Goal: Task Accomplishment & Management: Manage account settings

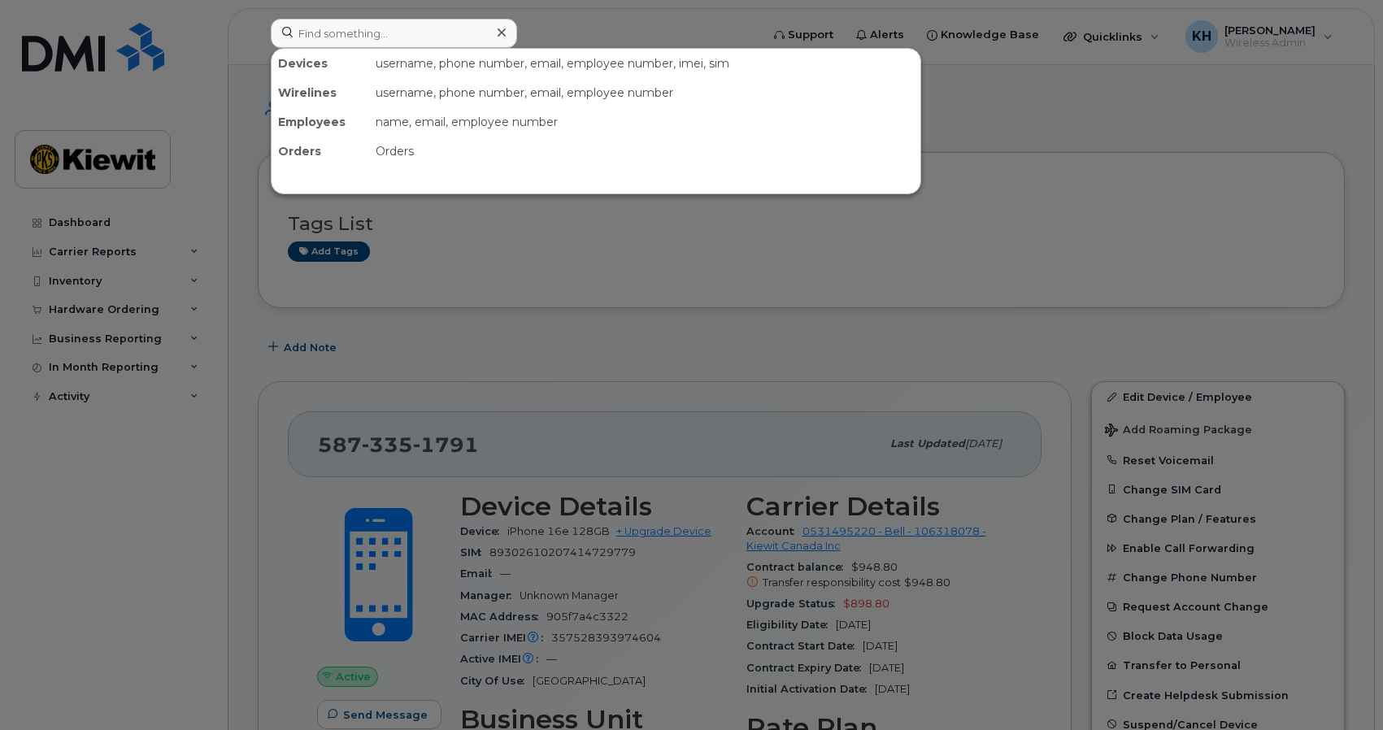
scroll to position [167, 0]
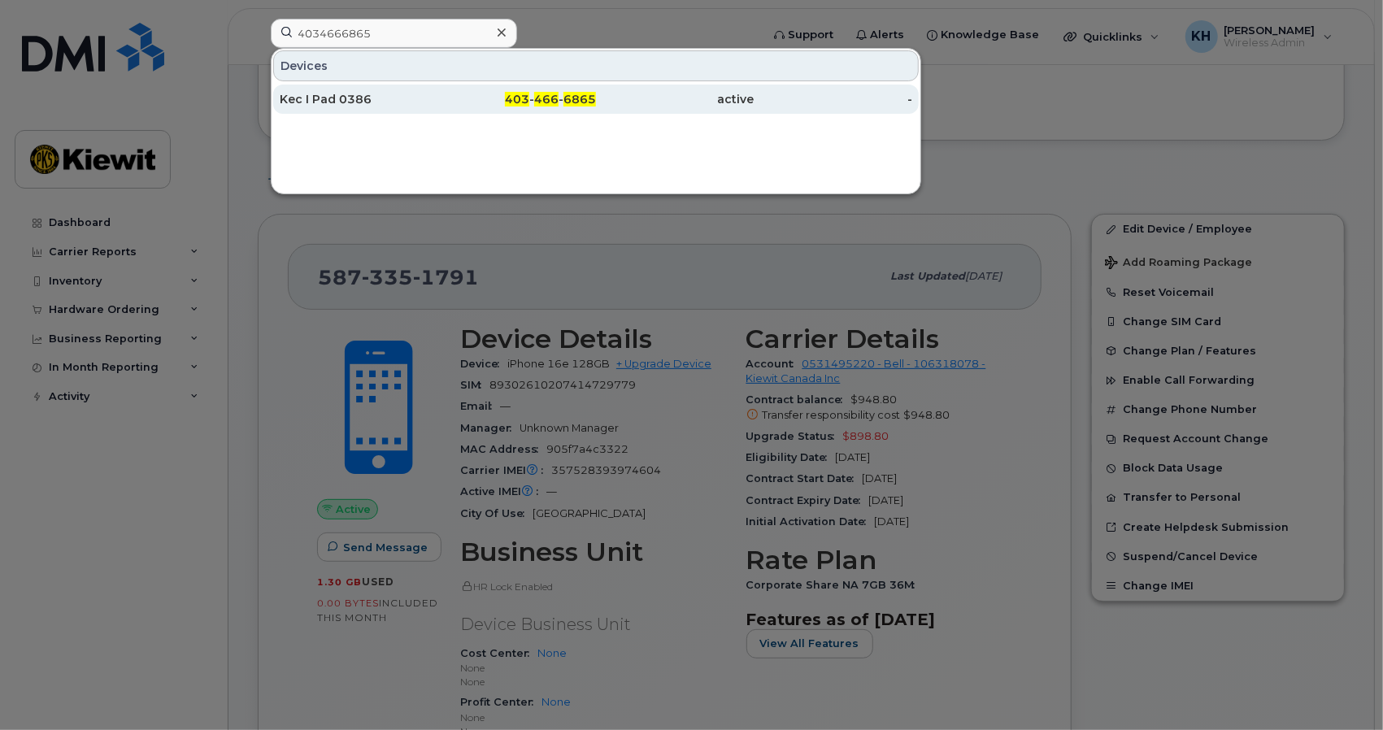
type input "4034666865"
click at [343, 98] on div "Kec I Pad 0386" at bounding box center [359, 99] width 159 height 16
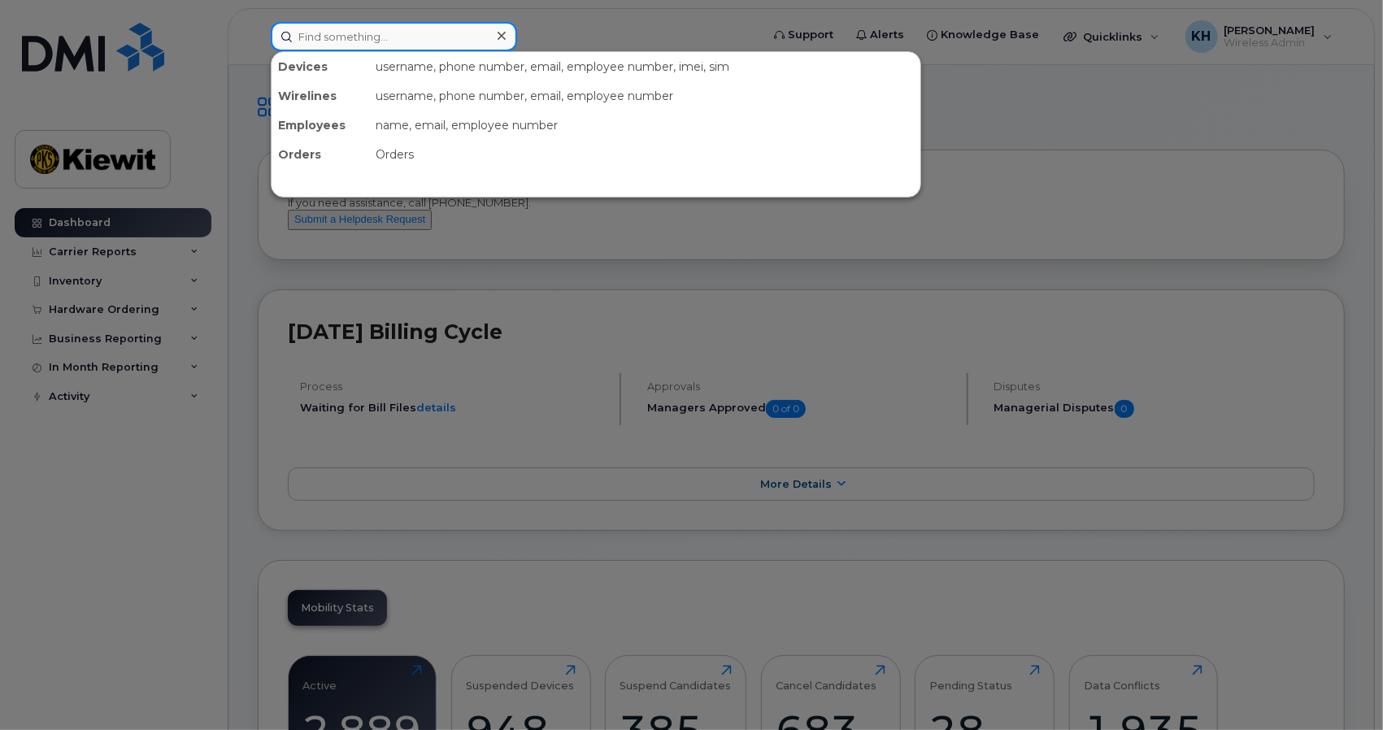
click at [470, 37] on input at bounding box center [394, 36] width 246 height 29
paste input "4"
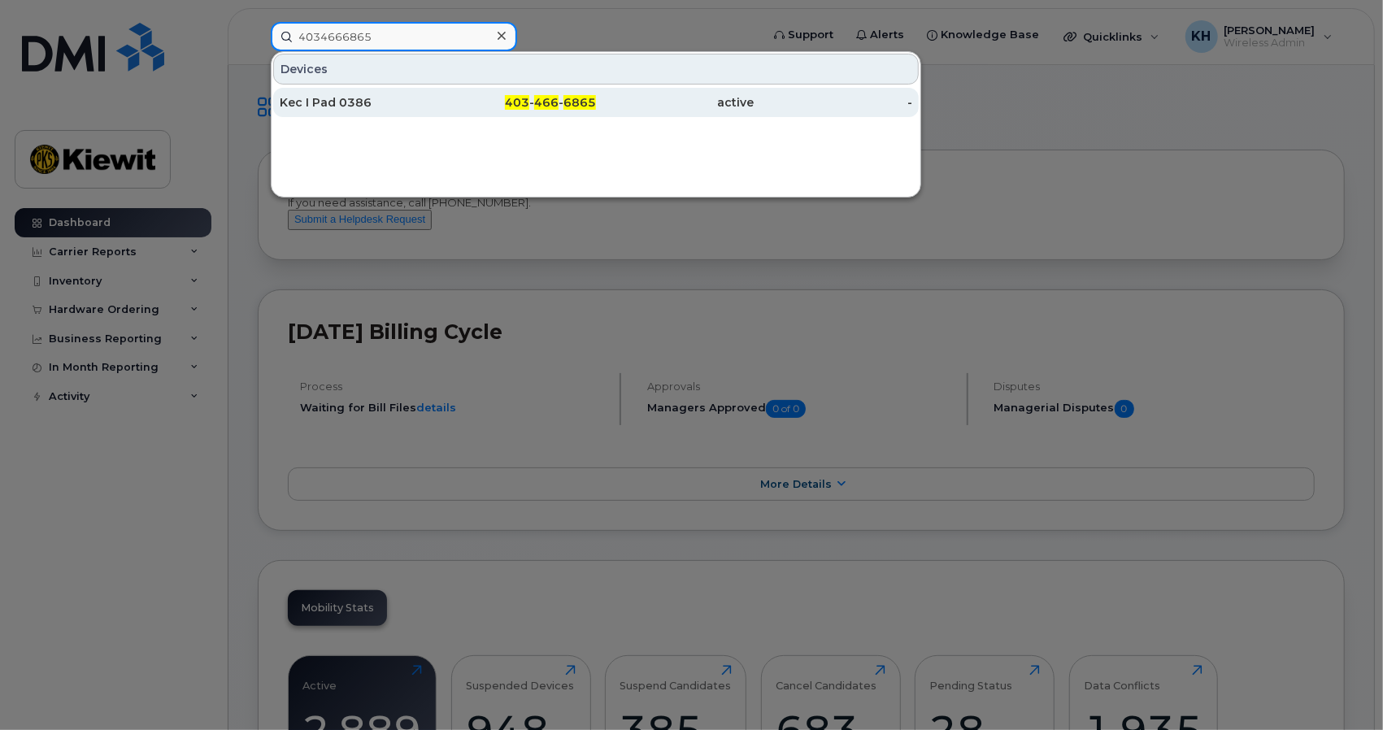
type input "4034666865"
click at [416, 100] on div "Kec I Pad 0386" at bounding box center [359, 102] width 159 height 16
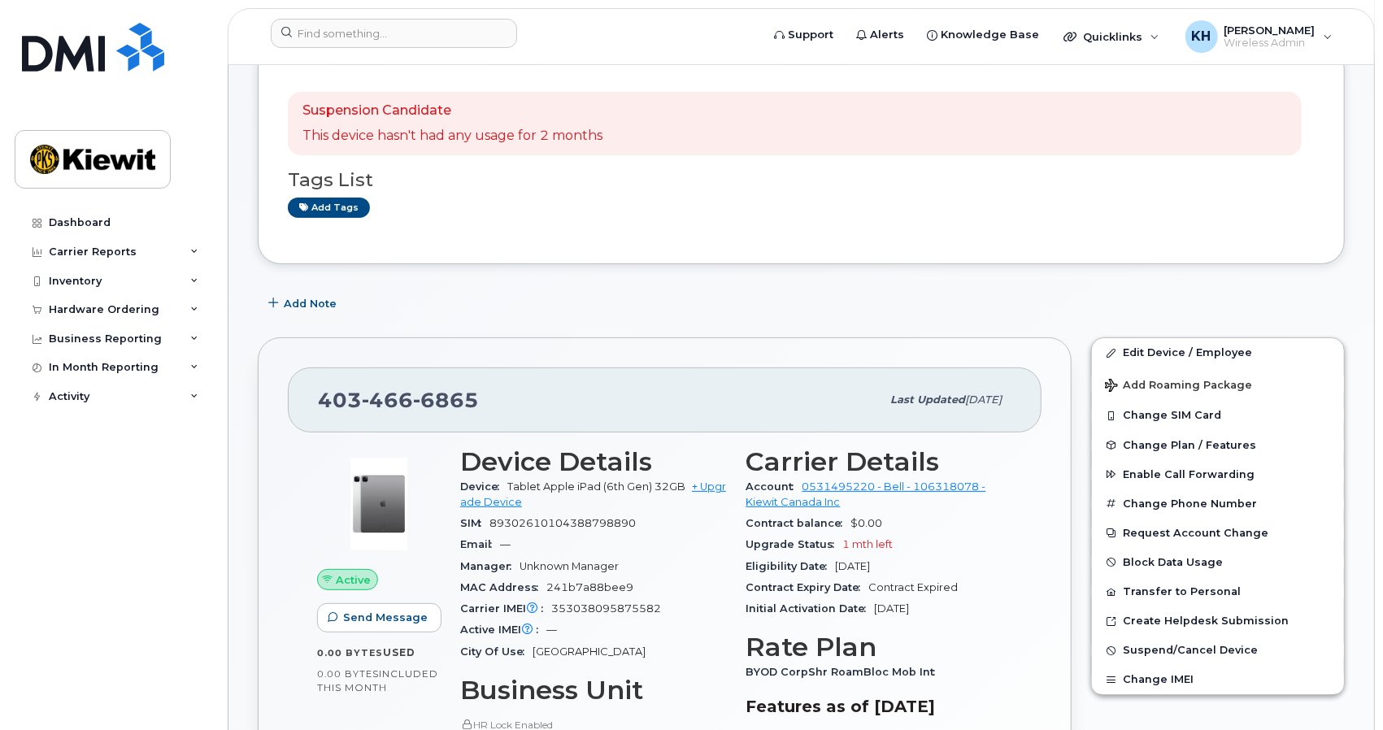
scroll to position [106, 0]
click at [1149, 349] on link "Edit Device / Employee" at bounding box center [1218, 353] width 252 height 29
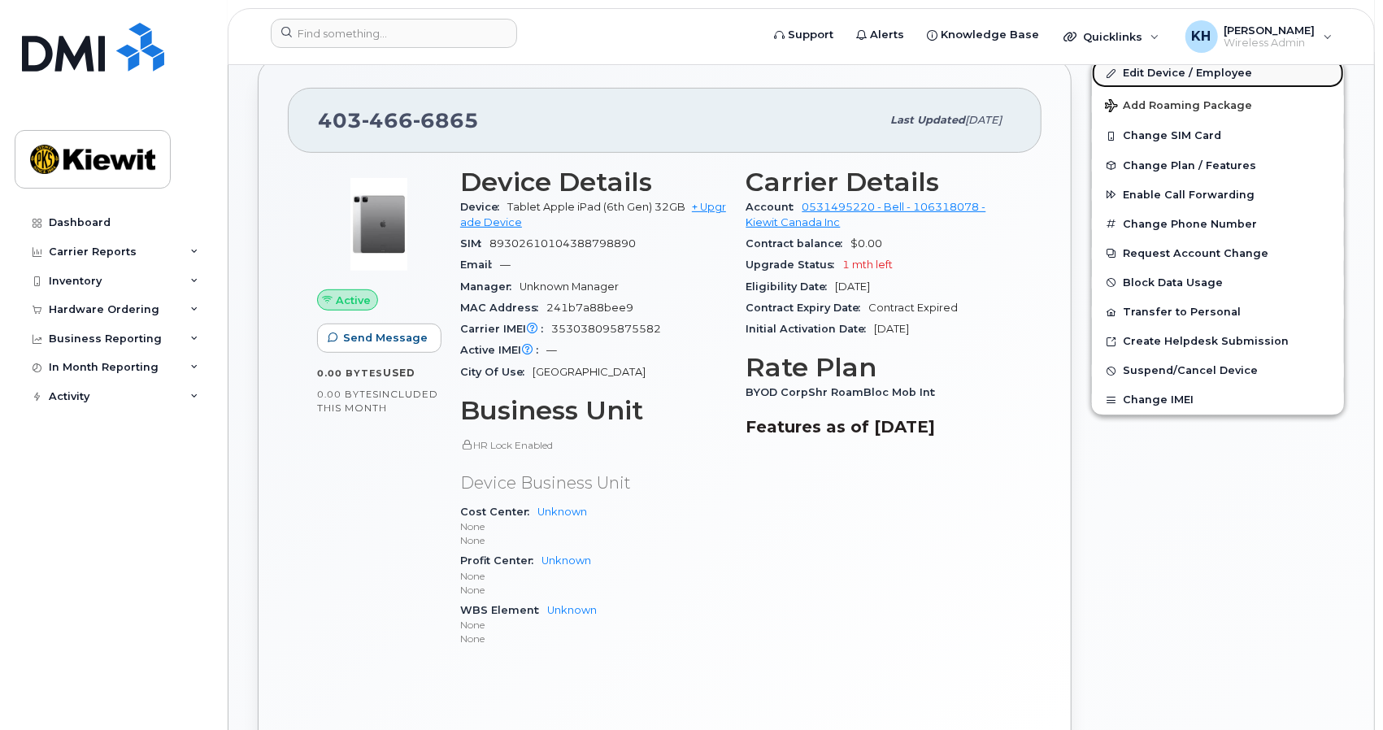
scroll to position [387, 0]
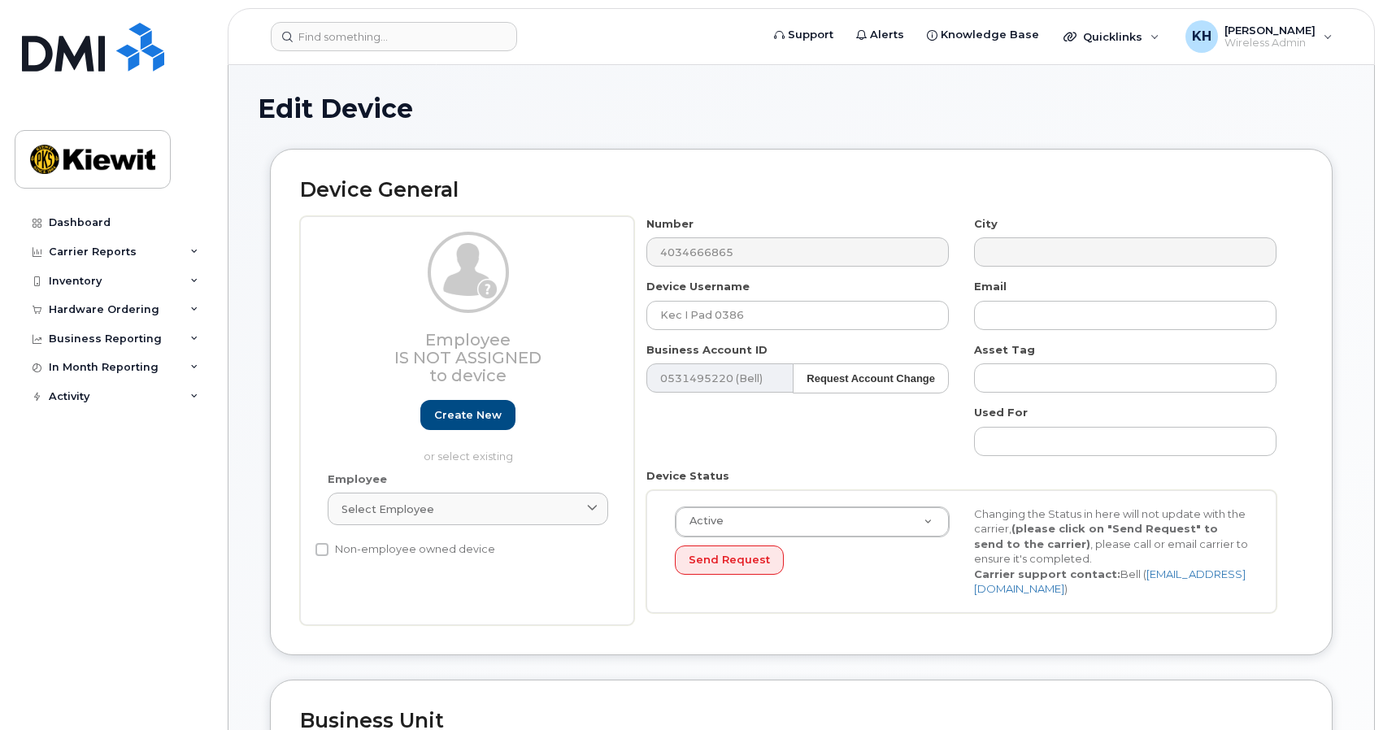
select select "14058"
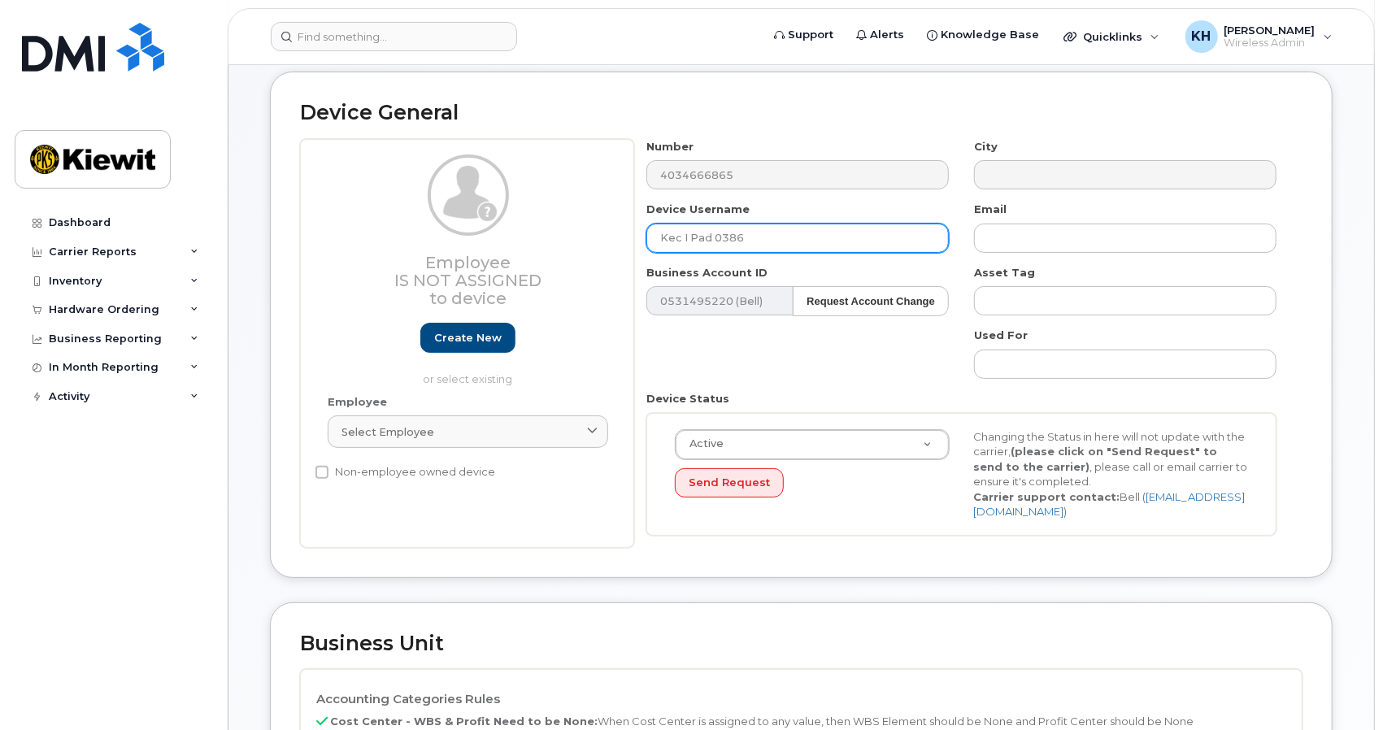
click at [828, 240] on input "Kec I Pad 0386" at bounding box center [797, 238] width 302 height 29
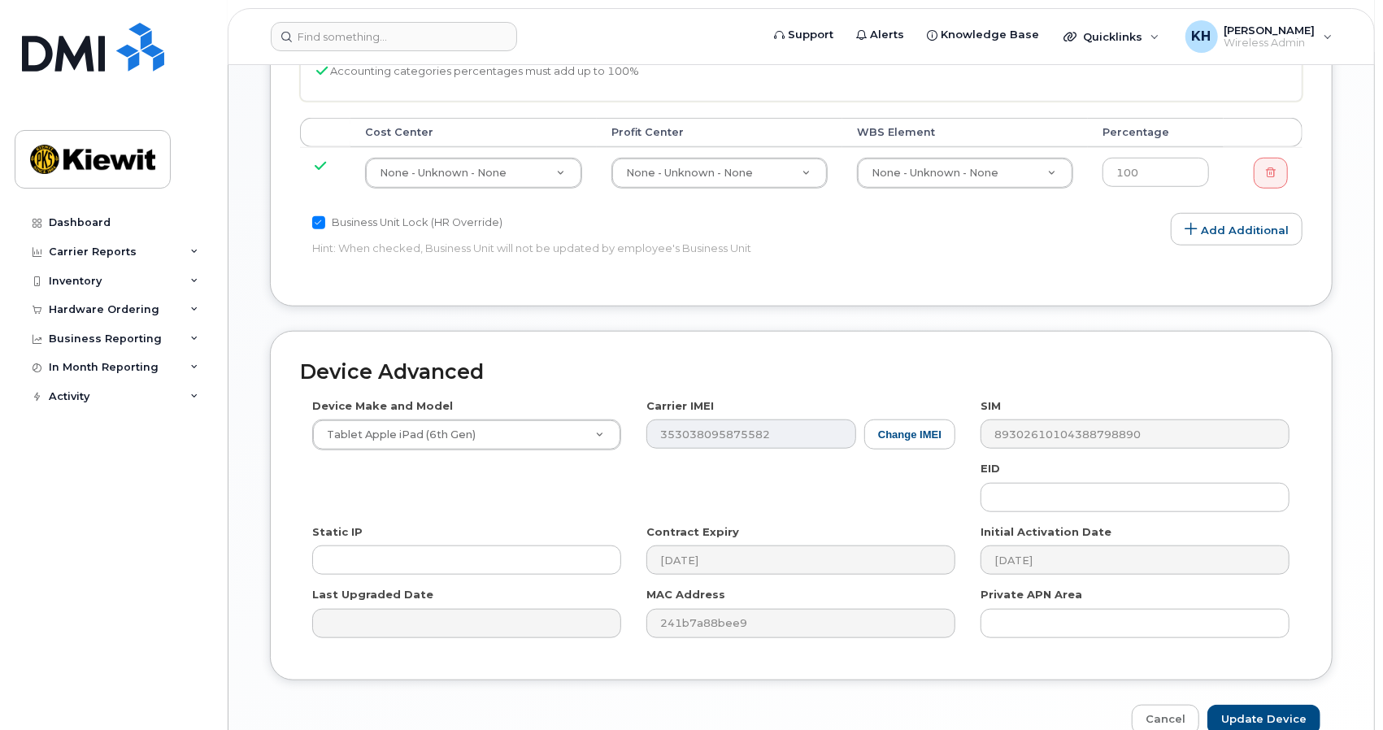
scroll to position [875, 0]
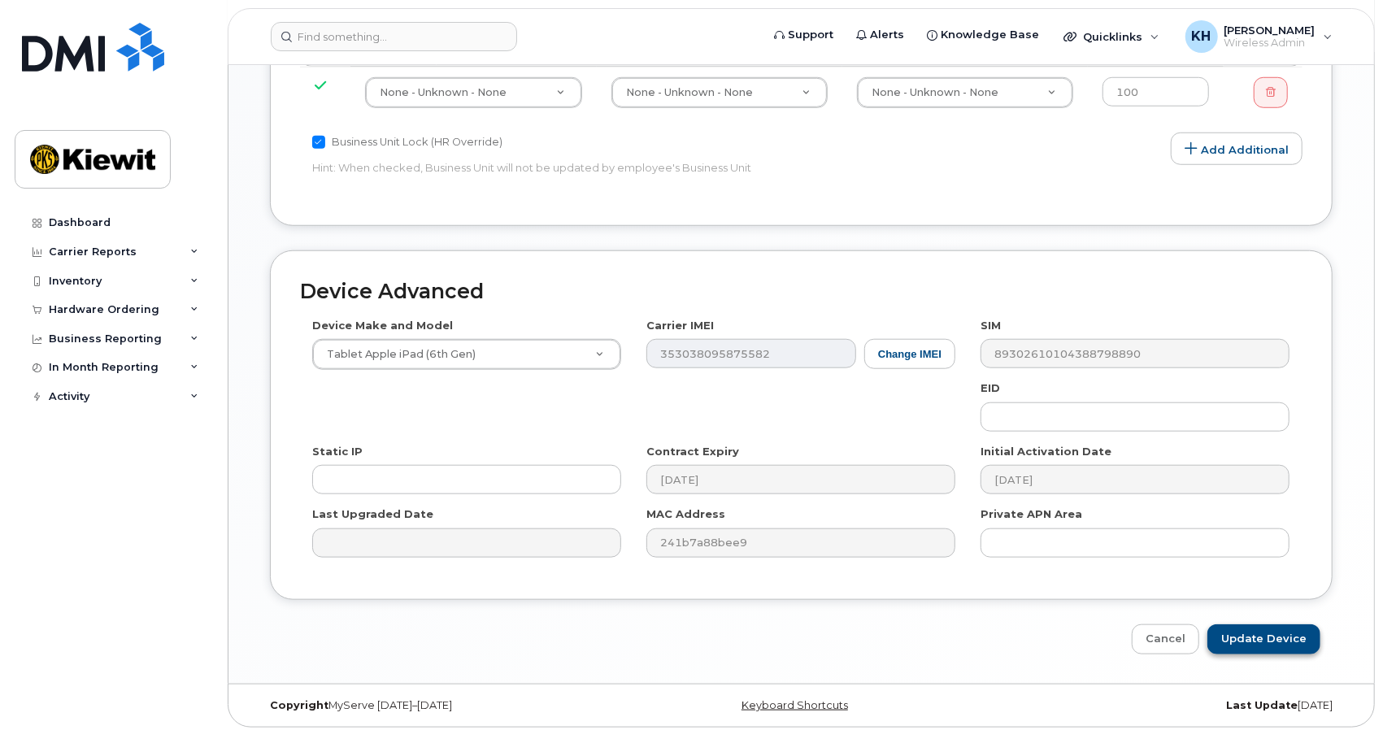
type input "Kec iPad 0386"
click at [1240, 632] on input "Update Device" at bounding box center [1263, 639] width 113 height 30
type input "Saving..."
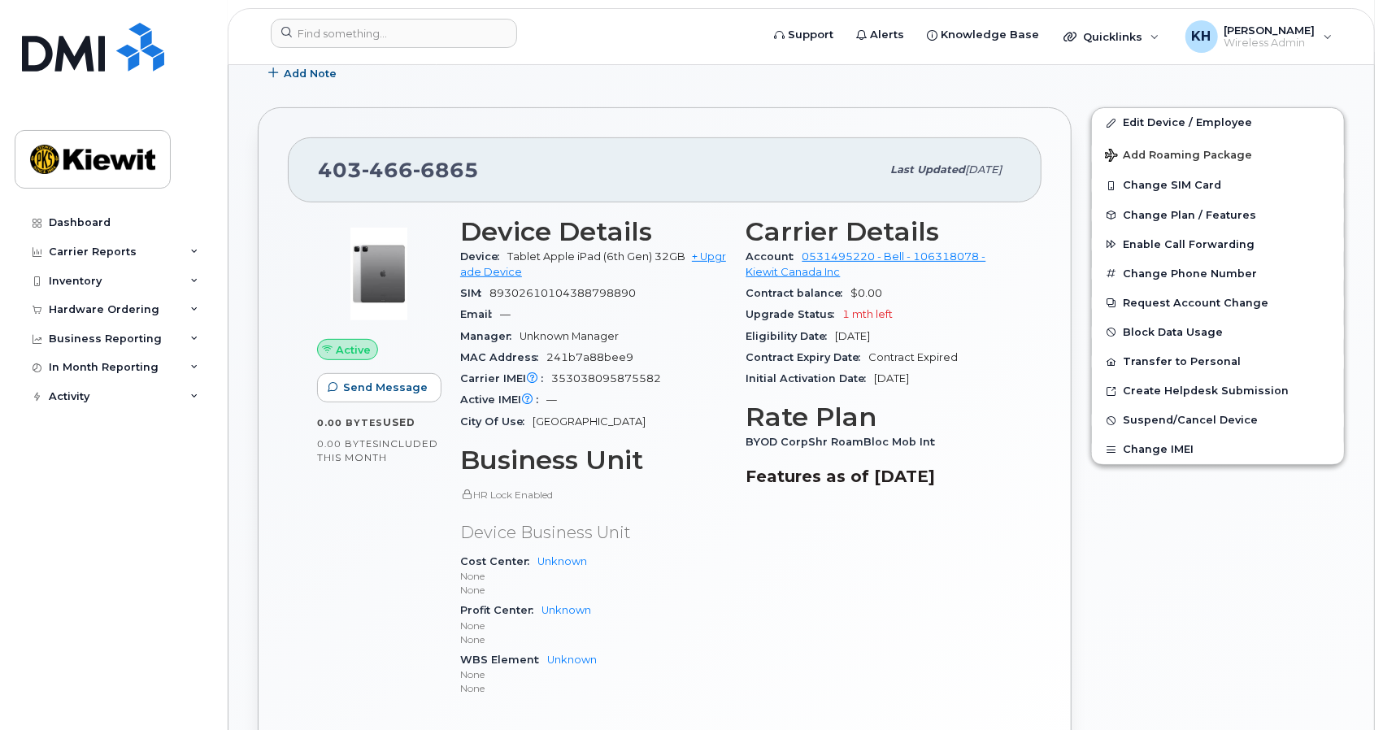
scroll to position [336, 0]
click at [1189, 415] on span "Suspend/Cancel Device" at bounding box center [1190, 421] width 135 height 12
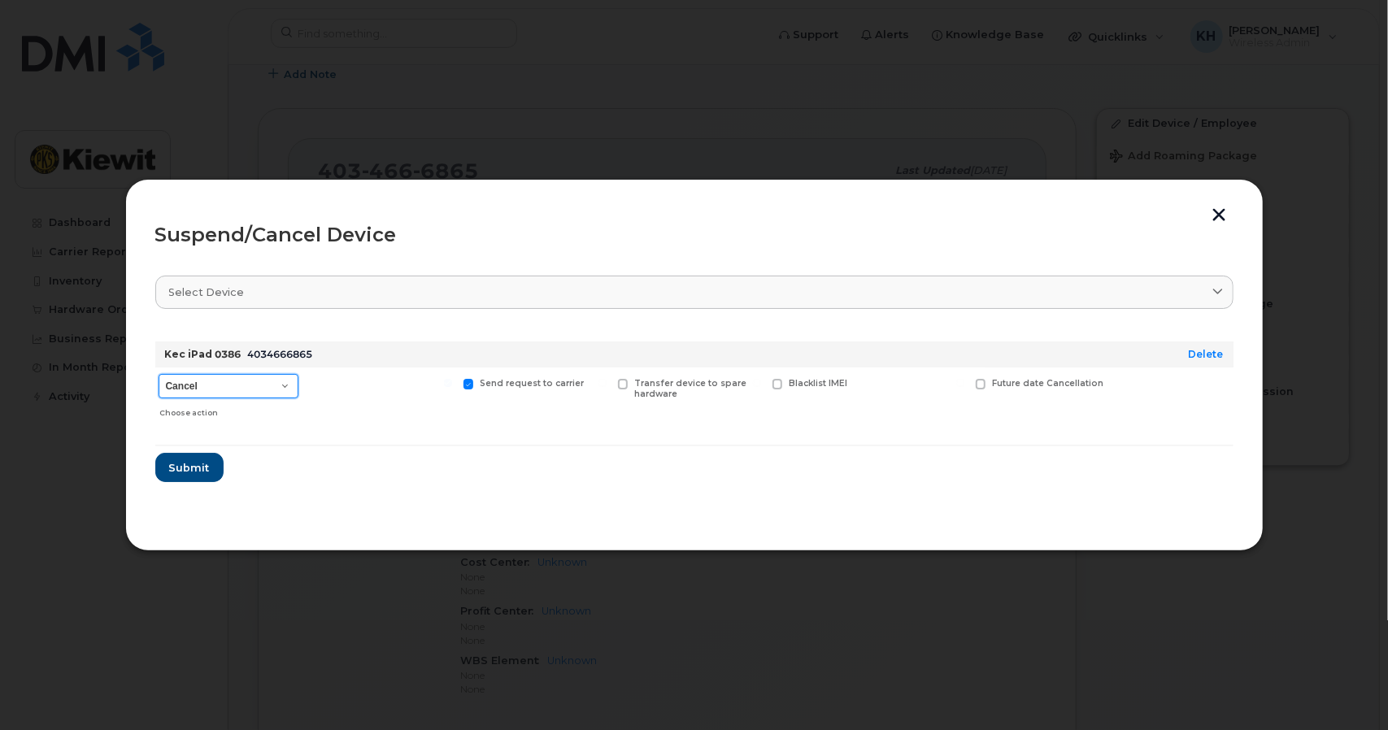
click at [273, 383] on select "Cancel Suspend - Extend Suspension Suspend - Reduced Rate Suspend - Full Rate S…" at bounding box center [229, 386] width 140 height 24
select select "[object Object]"
click at [159, 374] on select "Cancel Suspend - Extend Suspension Suspend - Reduced Rate Suspend - Full Rate S…" at bounding box center [229, 386] width 140 height 24
click at [189, 469] on span "Submit" at bounding box center [188, 467] width 41 height 15
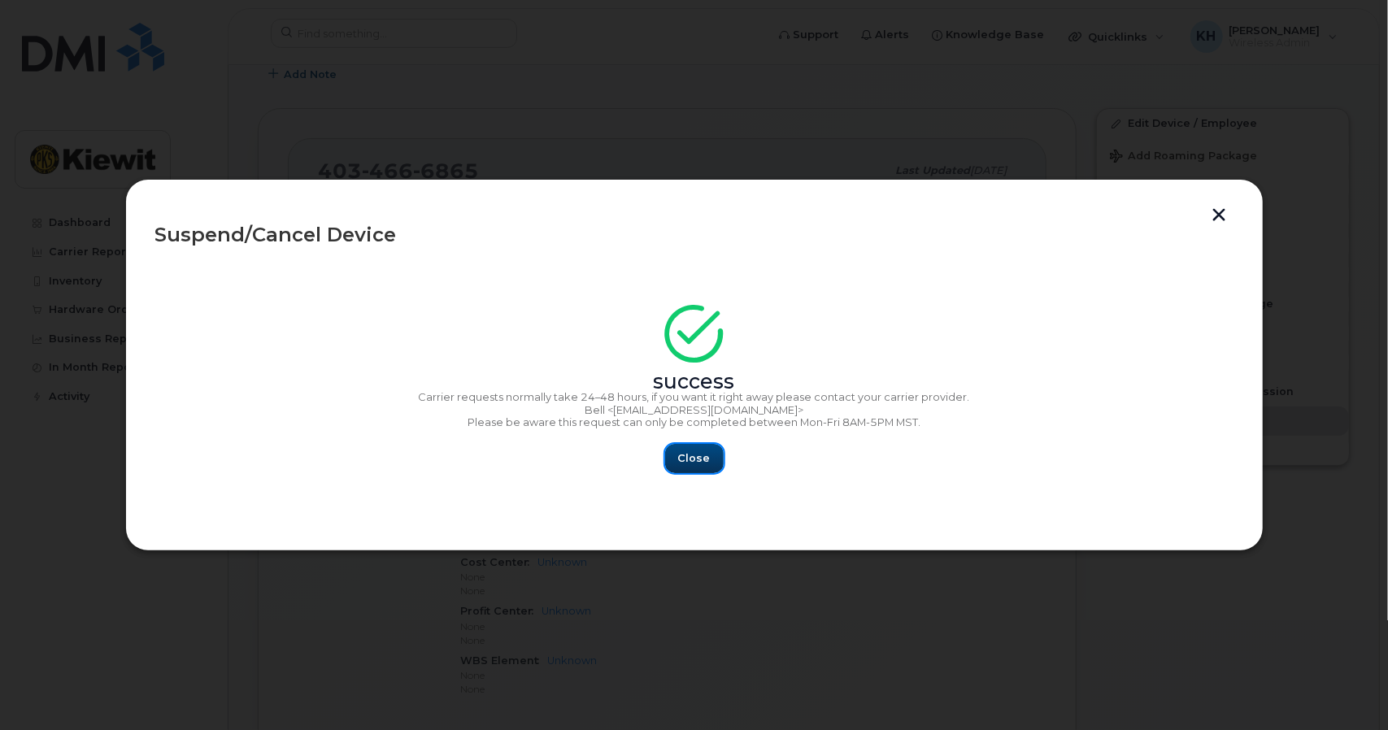
click at [680, 454] on span "Close" at bounding box center [694, 457] width 33 height 15
